Goal: Task Accomplishment & Management: Complete application form

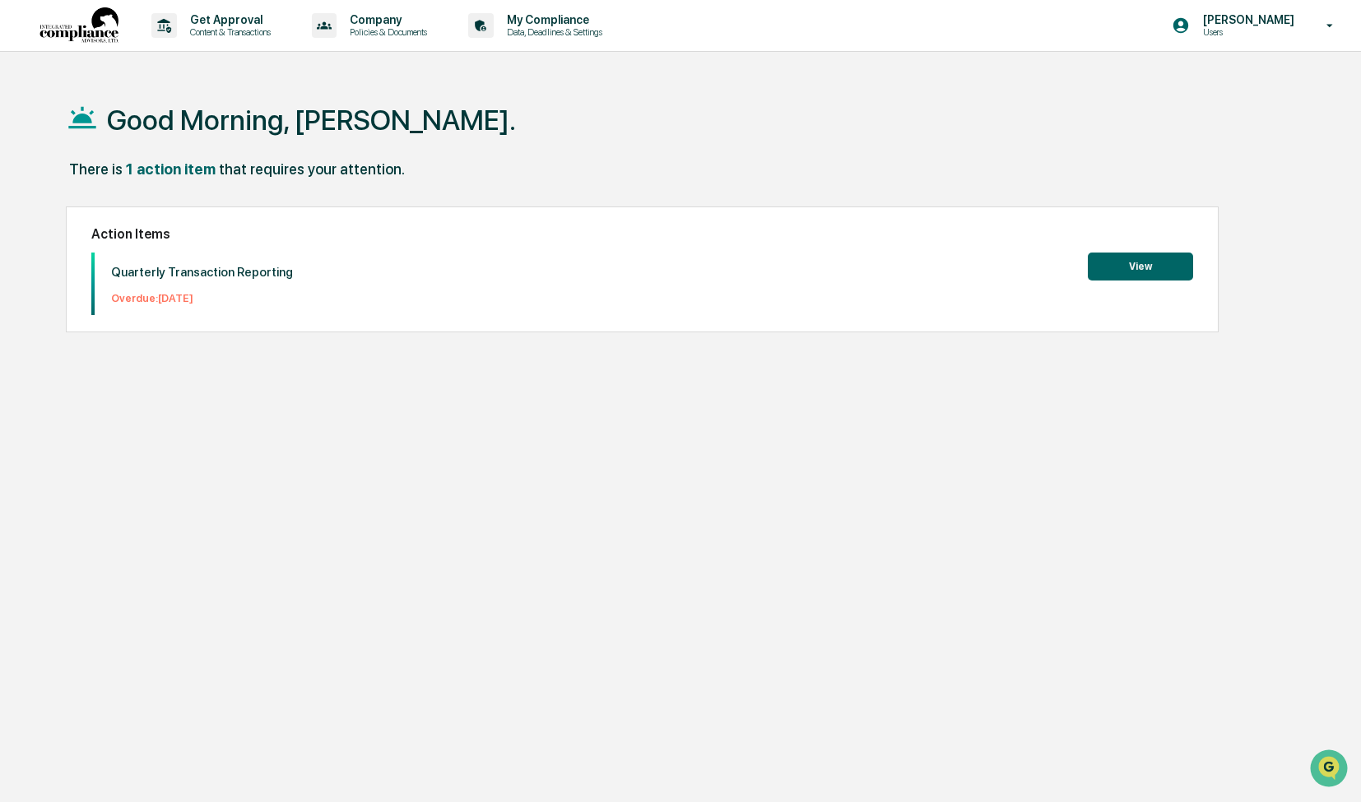
click at [1151, 271] on button "View" at bounding box center [1139, 267] width 105 height 28
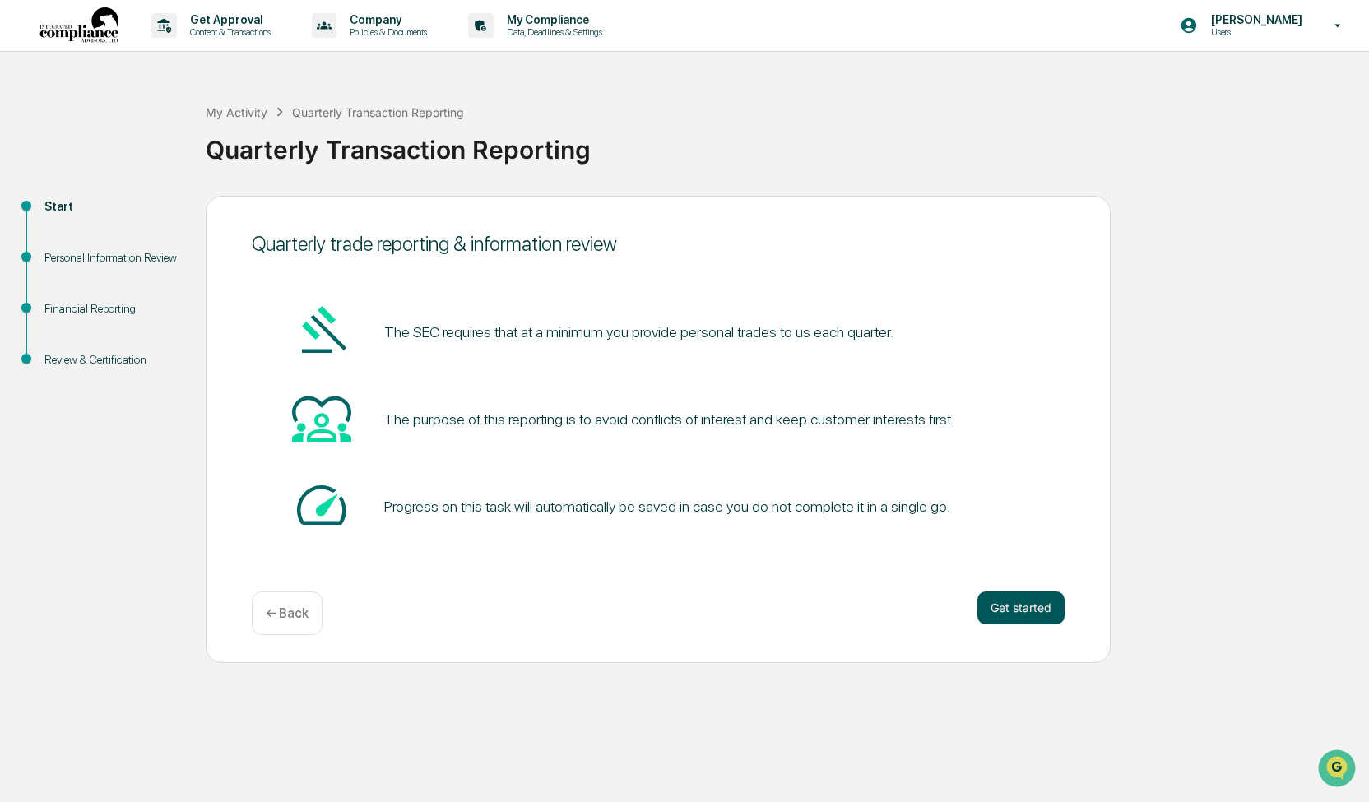
click at [1005, 608] on button "Get started" at bounding box center [1020, 607] width 87 height 33
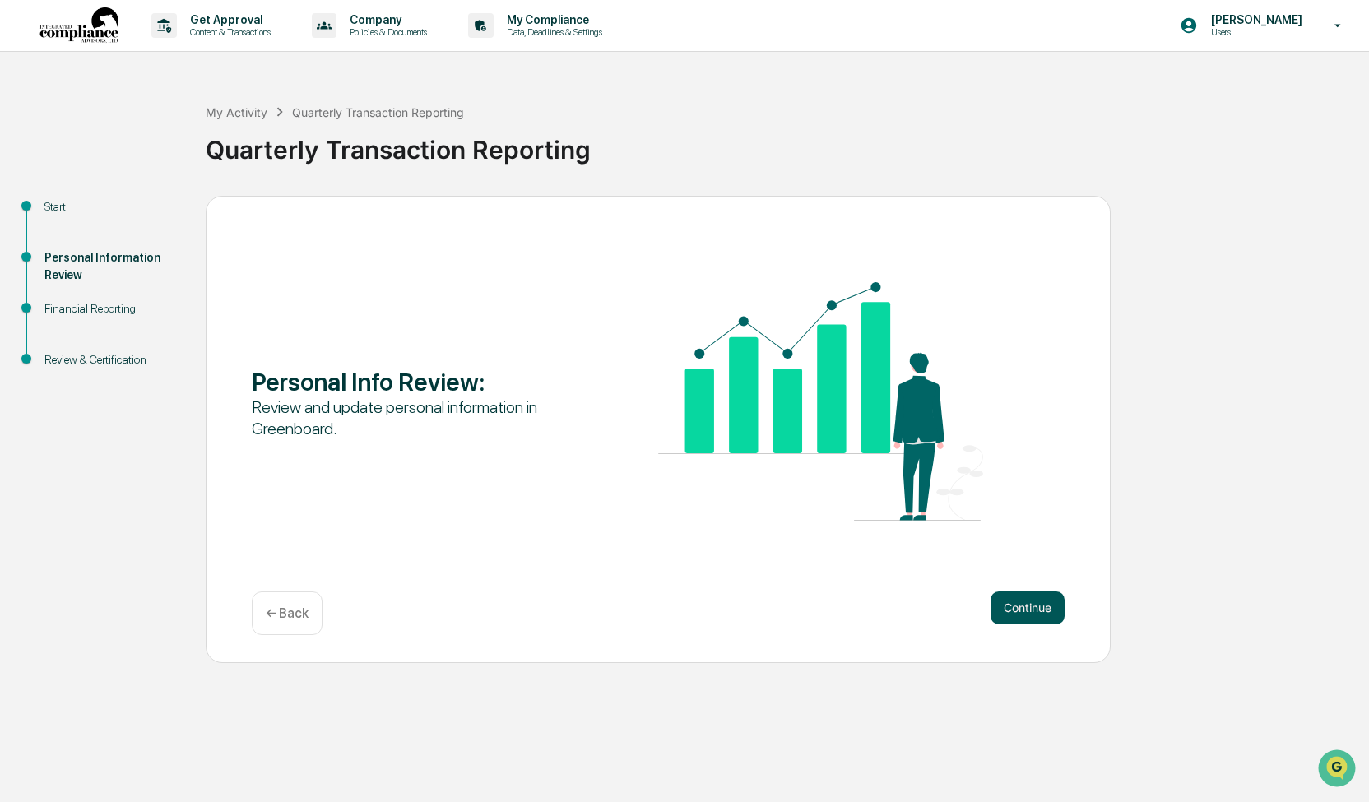
click at [1033, 606] on button "Continue" at bounding box center [1027, 607] width 74 height 33
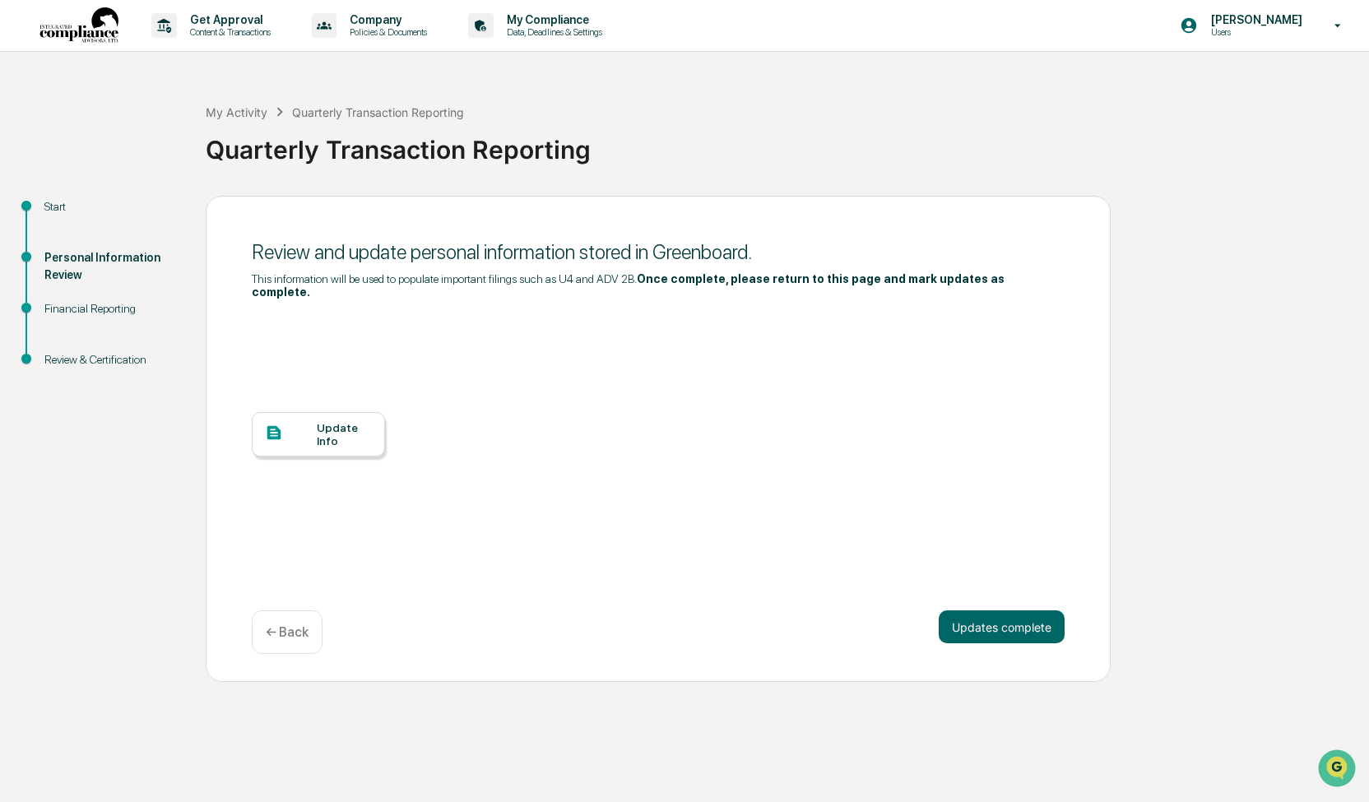
click at [359, 424] on div "Update Info" at bounding box center [344, 434] width 55 height 26
click at [1022, 621] on button "Updates complete" at bounding box center [1002, 626] width 126 height 33
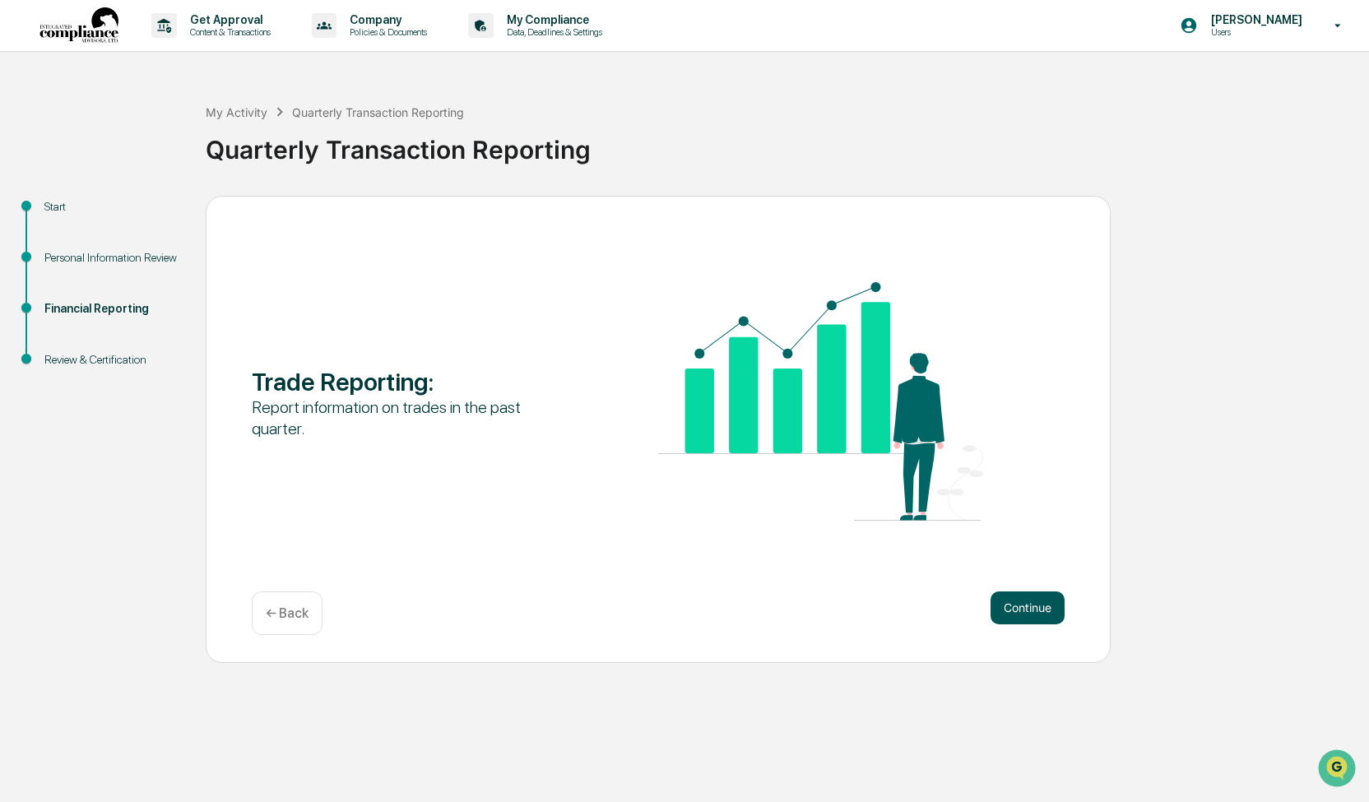
click at [1042, 609] on button "Continue" at bounding box center [1027, 607] width 74 height 33
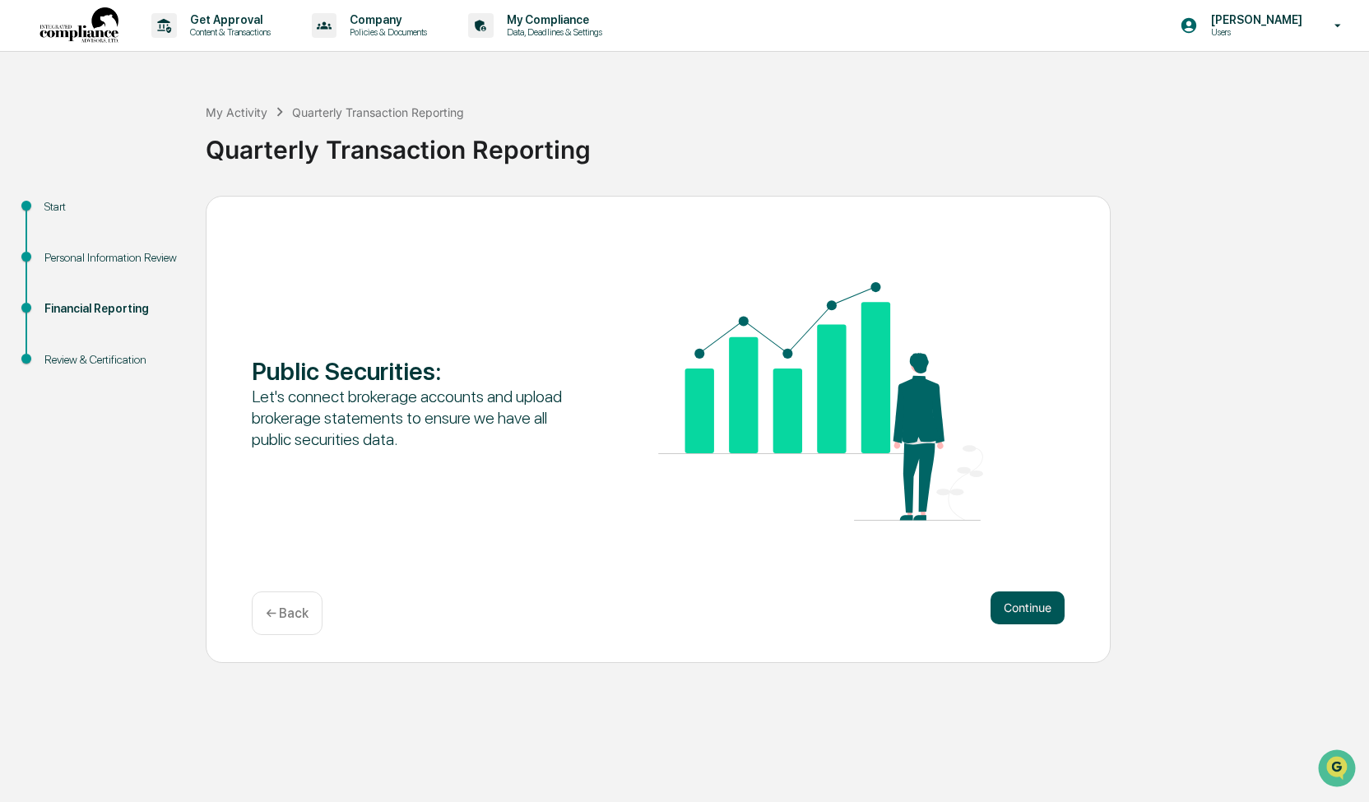
drag, startPoint x: 1042, startPoint y: 609, endPoint x: 1002, endPoint y: 608, distance: 40.3
click at [1002, 608] on button "Continue" at bounding box center [1027, 607] width 74 height 33
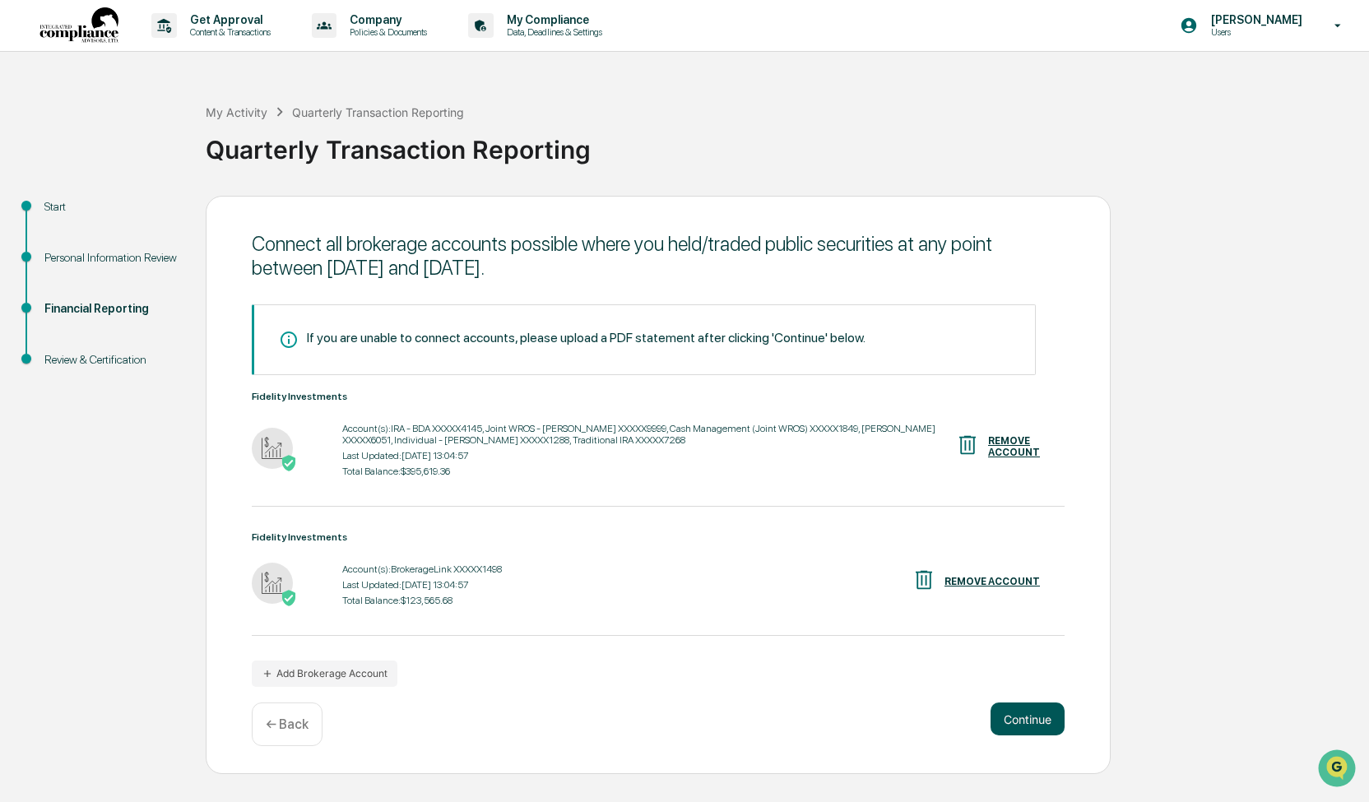
click at [1031, 714] on button "Continue" at bounding box center [1027, 718] width 74 height 33
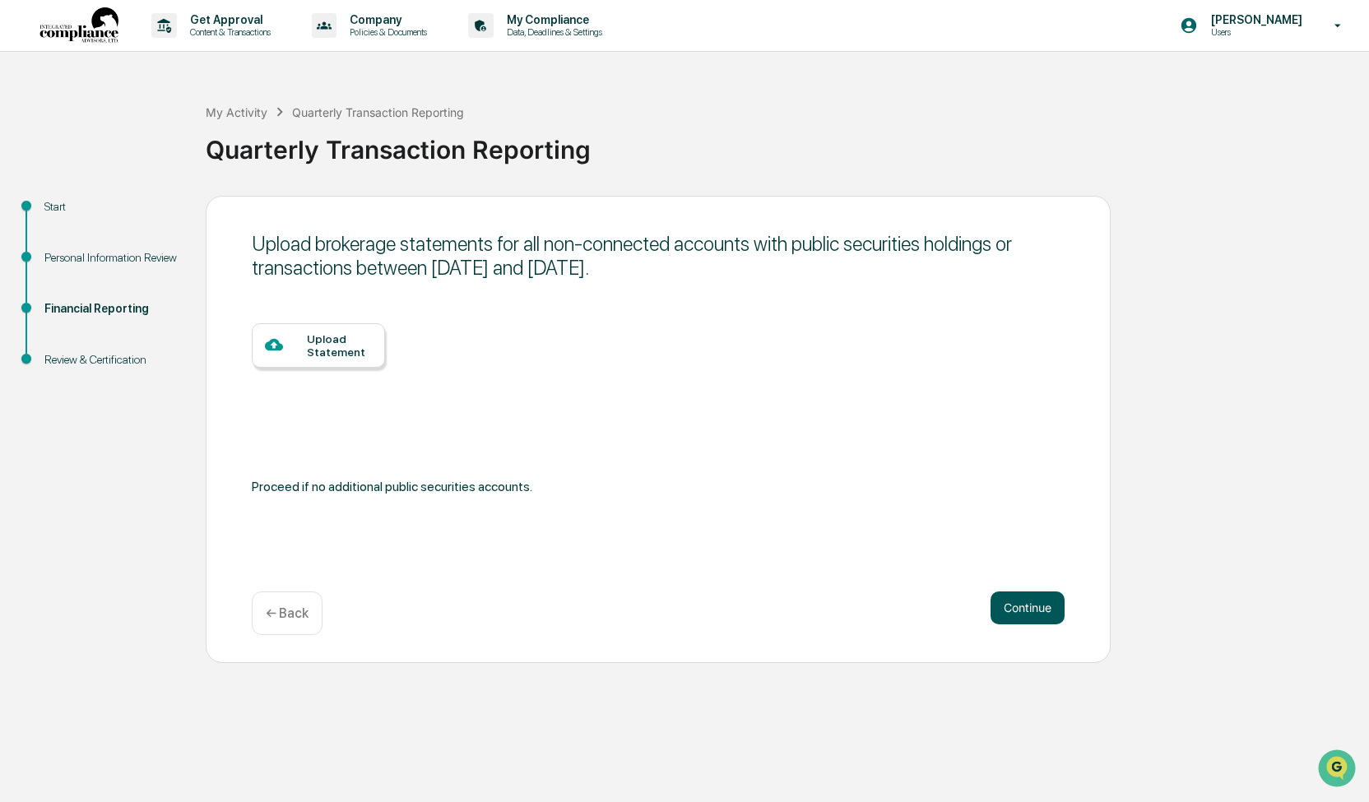
click at [1000, 605] on button "Continue" at bounding box center [1027, 607] width 74 height 33
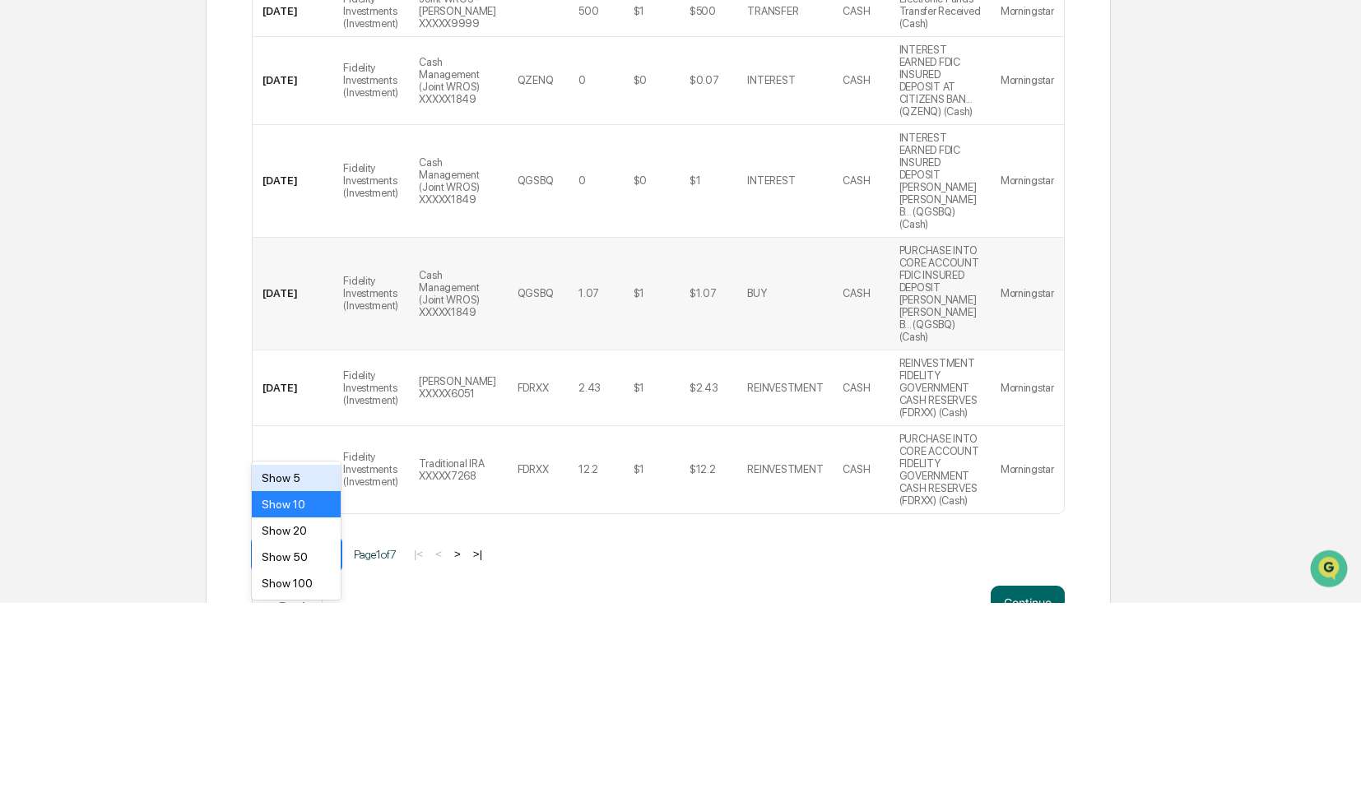
scroll to position [462, 0]
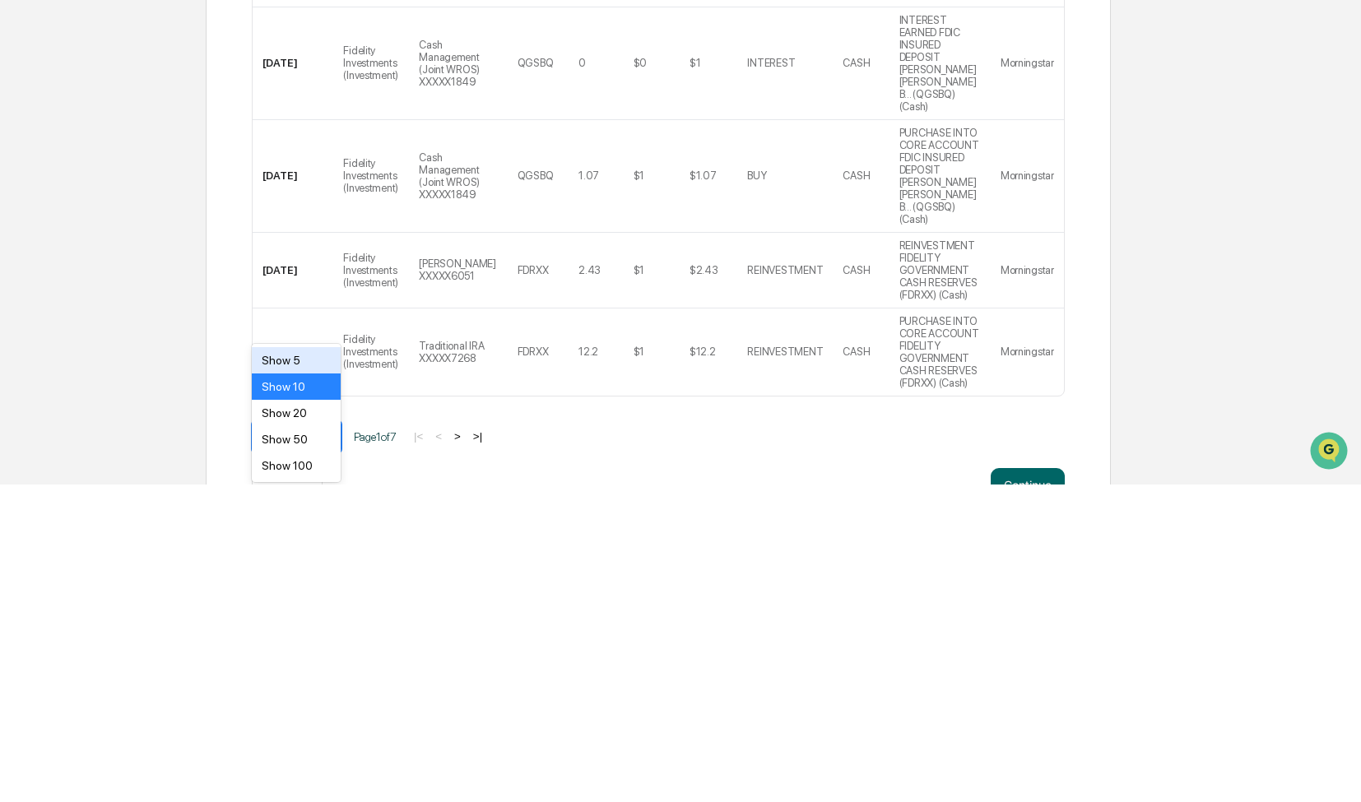
click at [306, 783] on div "Show 100" at bounding box center [296, 783] width 89 height 26
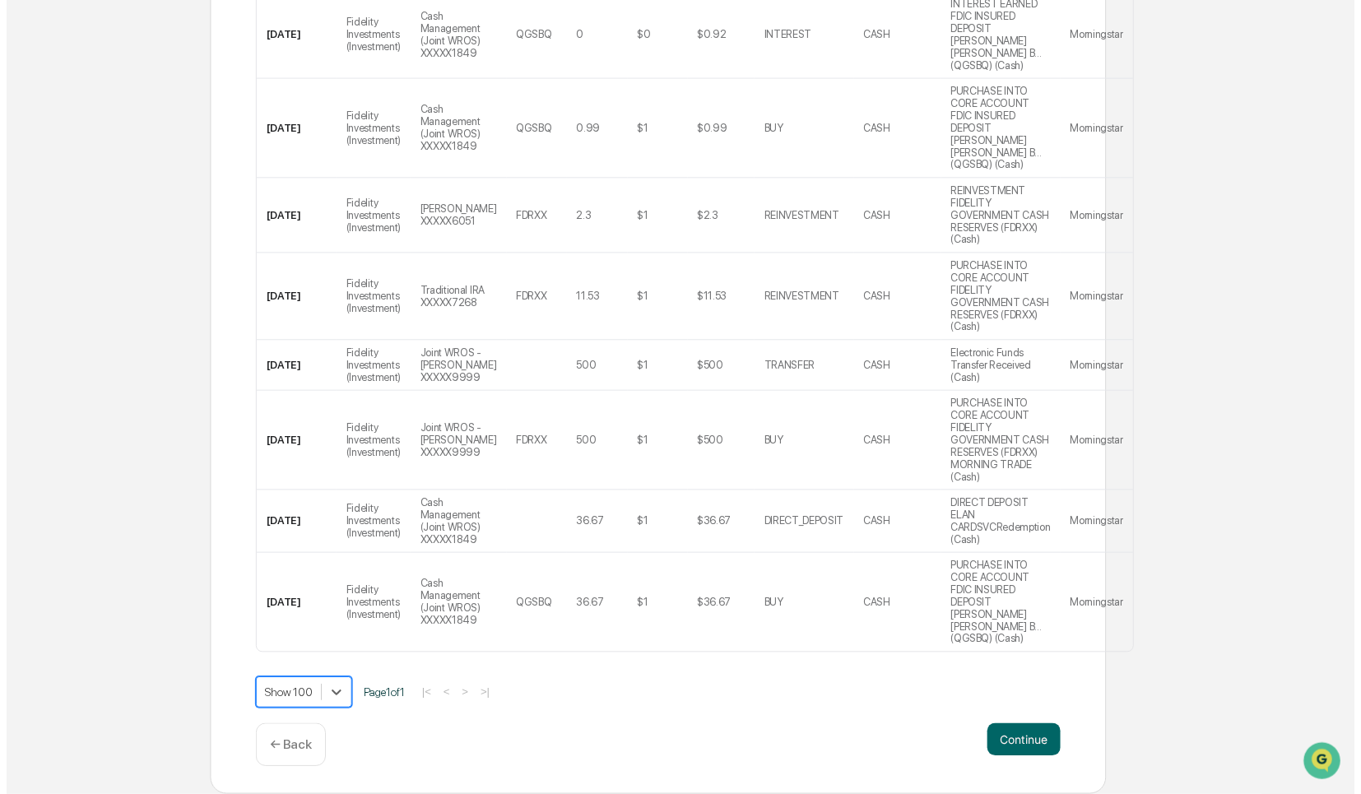
scroll to position [4723, 0]
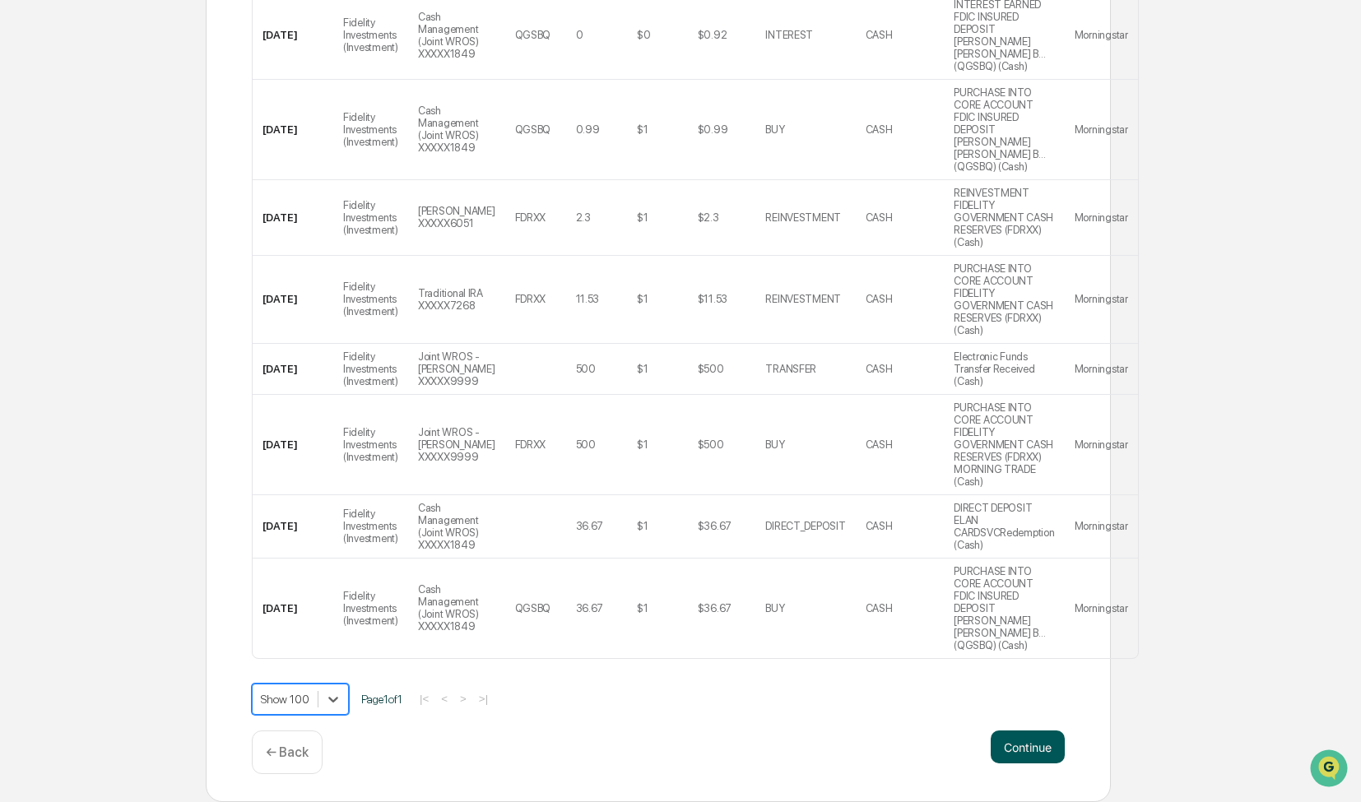
click at [1045, 744] on button "Continue" at bounding box center [1027, 746] width 74 height 33
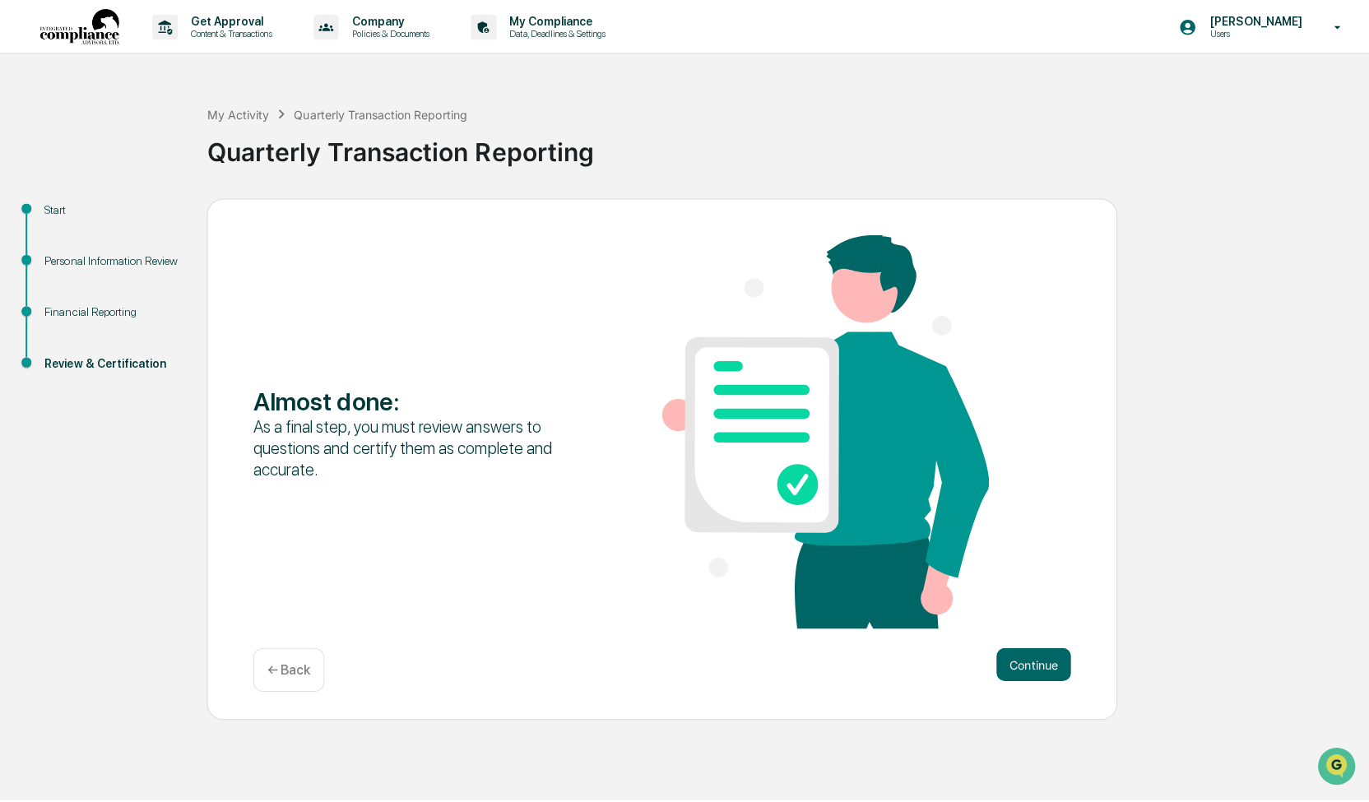
scroll to position [0, 0]
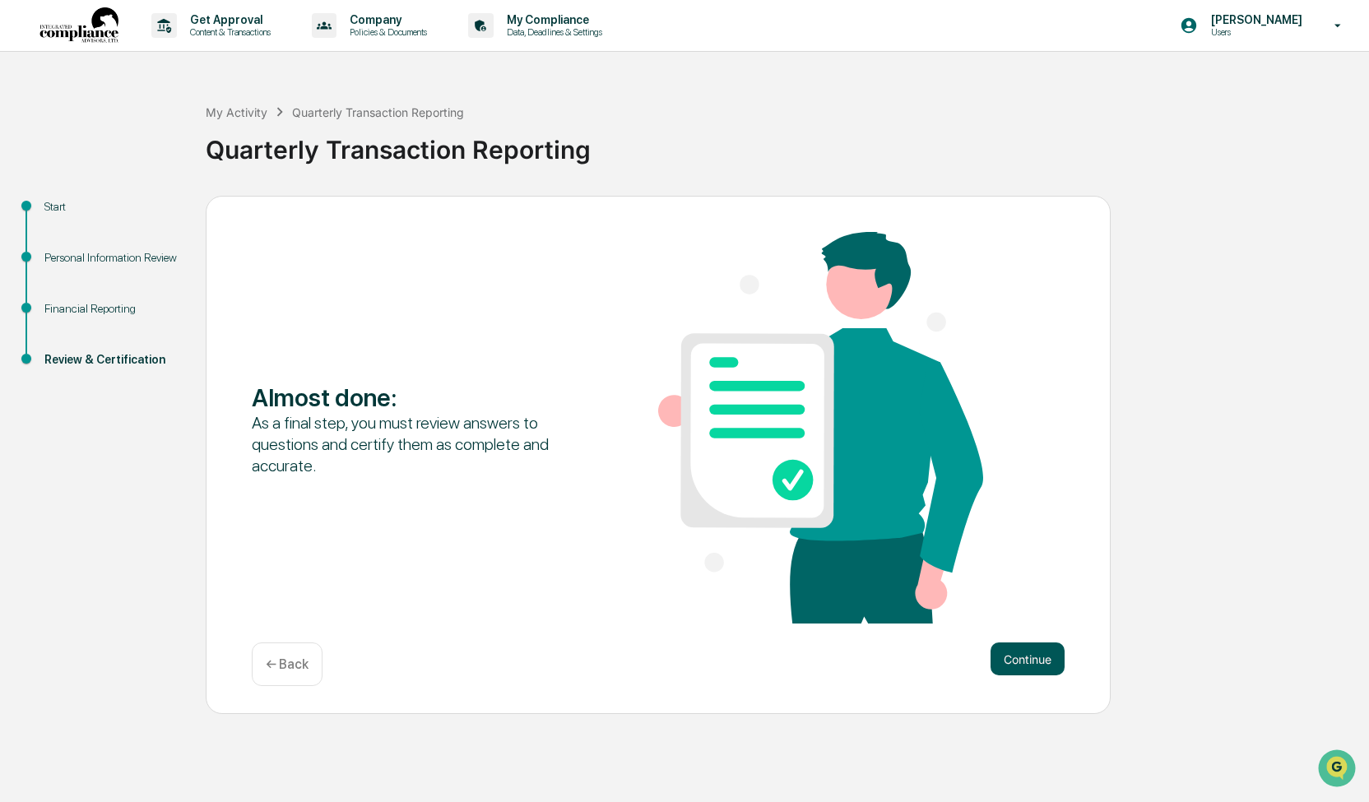
click at [1056, 665] on button "Continue" at bounding box center [1027, 658] width 74 height 33
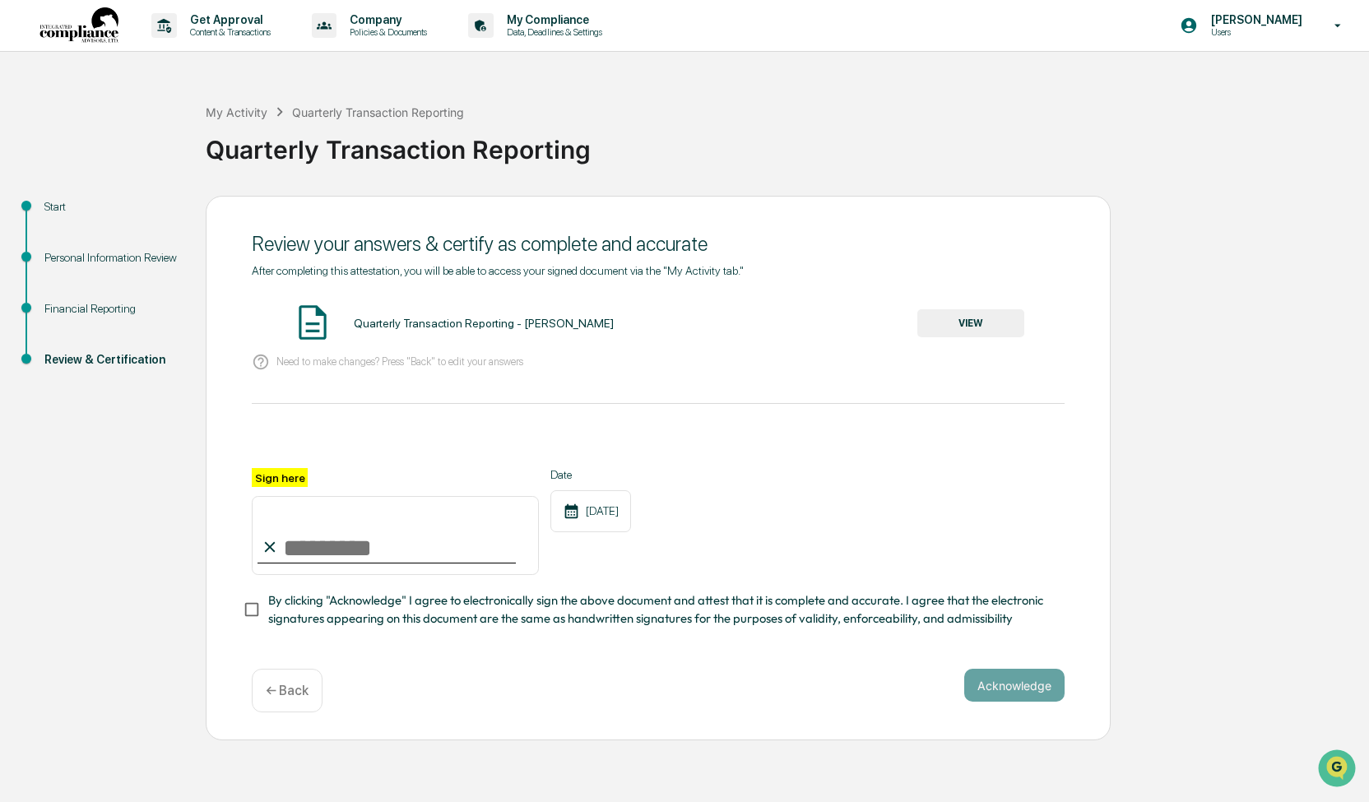
click at [415, 552] on input "Sign here" at bounding box center [395, 535] width 287 height 79
type input "**********"
click at [1005, 693] on button "Acknowledge" at bounding box center [1014, 685] width 100 height 33
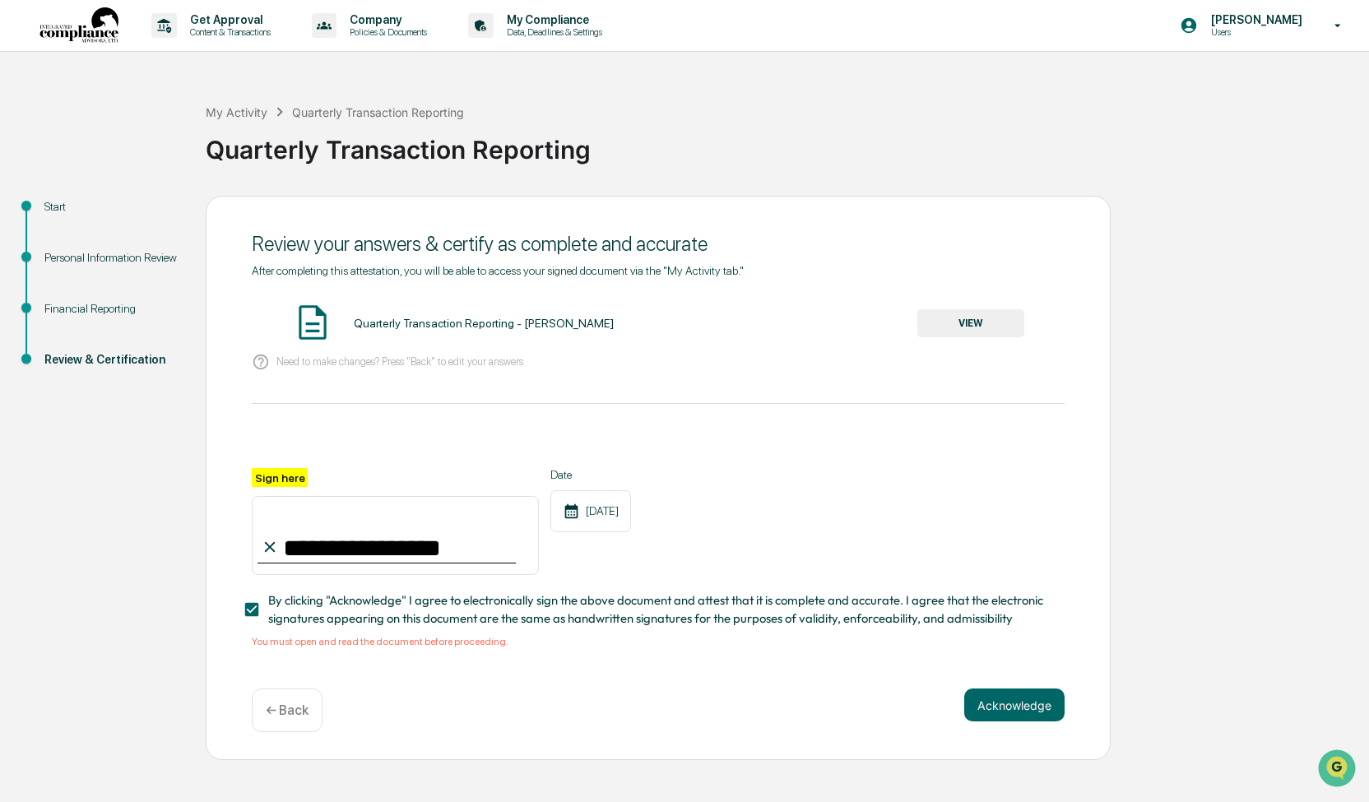
click at [997, 327] on button "VIEW" at bounding box center [970, 323] width 107 height 28
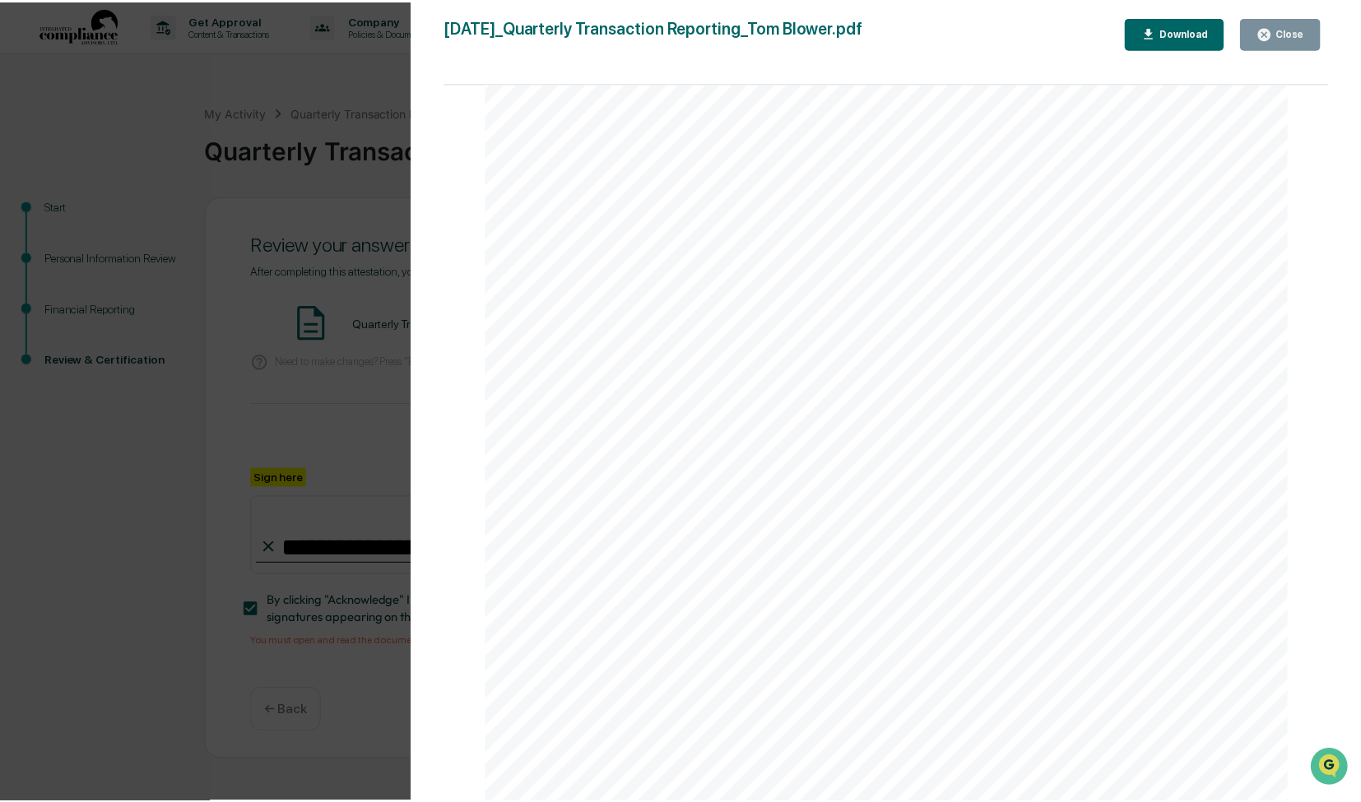
scroll to position [5246, 0]
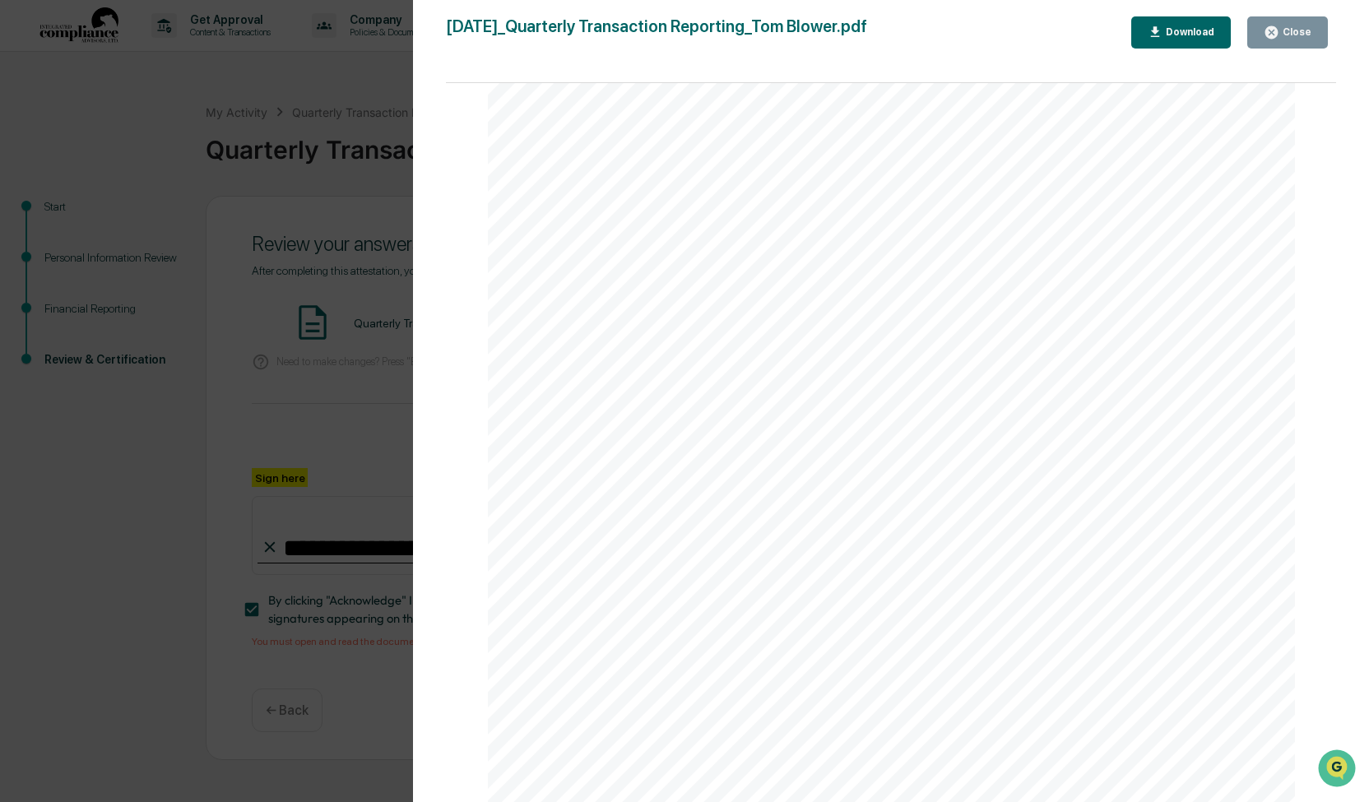
click at [1302, 33] on div "Close" at bounding box center [1295, 32] width 32 height 12
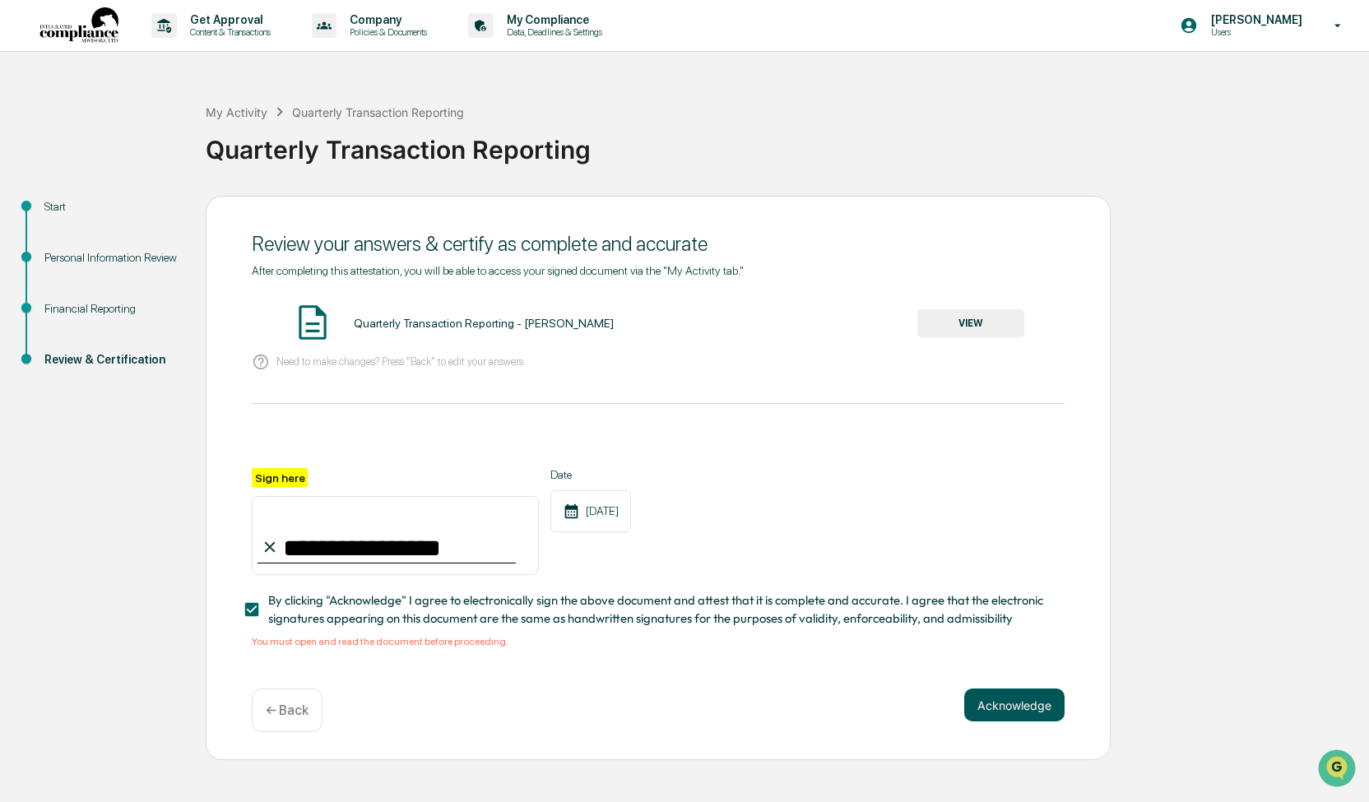
click at [1048, 716] on button "Acknowledge" at bounding box center [1014, 704] width 100 height 33
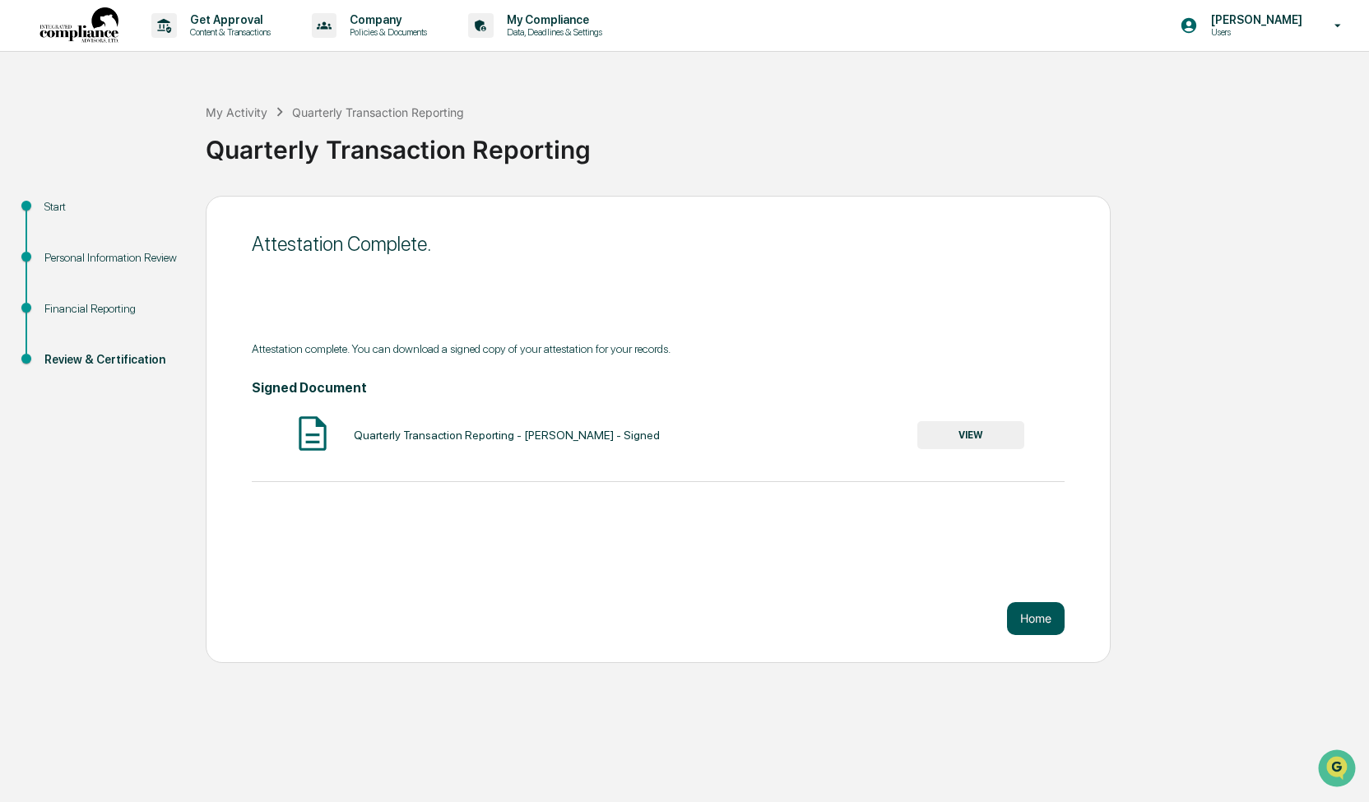
click at [1045, 625] on button "Home" at bounding box center [1036, 618] width 58 height 33
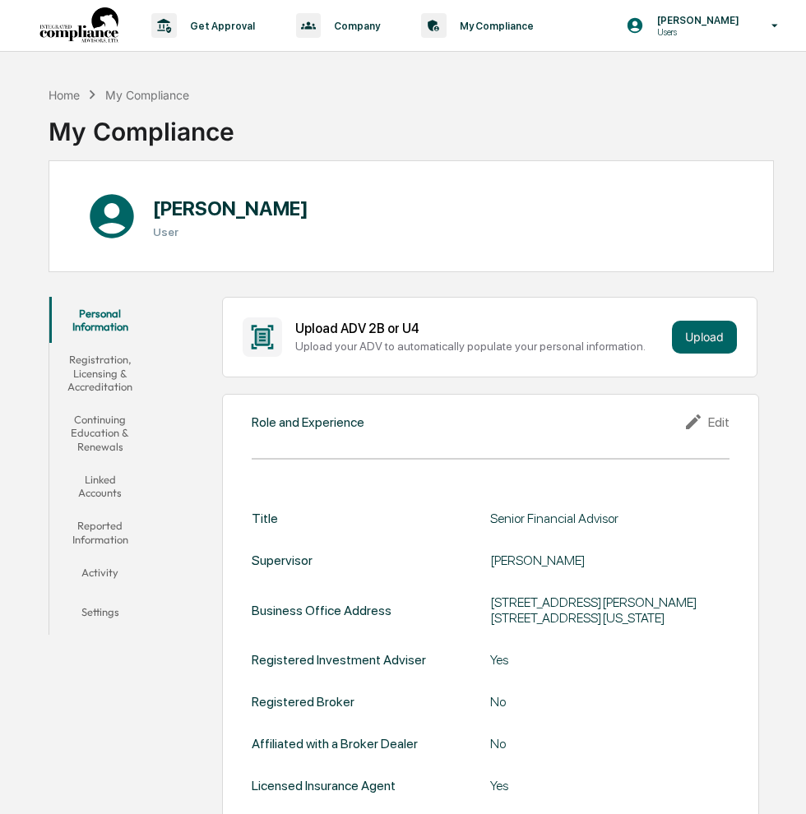
click at [102, 488] on button "Linked Accounts" at bounding box center [99, 486] width 100 height 47
